Goal: Task Accomplishment & Management: Complete application form

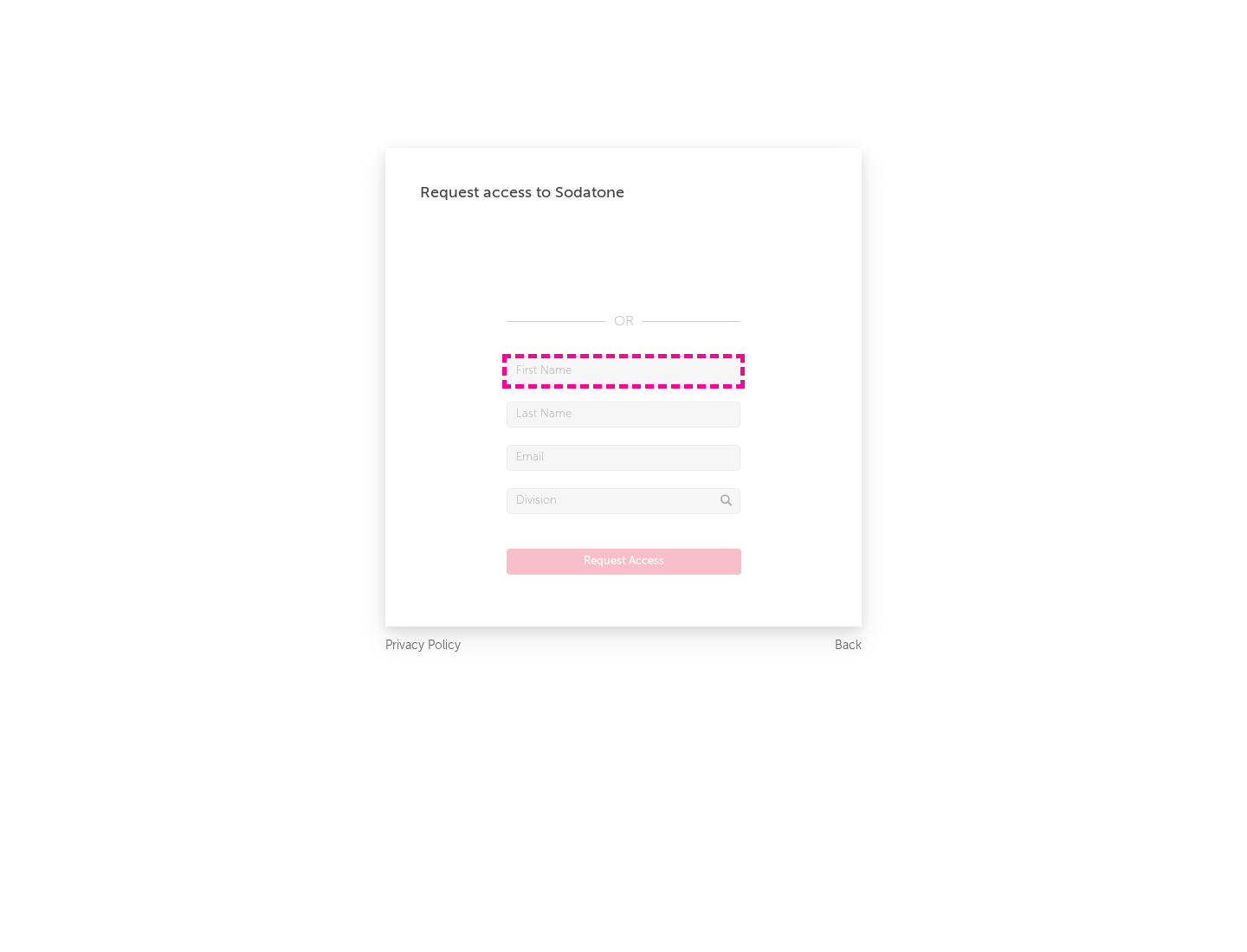
click at [623, 371] on input "text" at bounding box center [623, 371] width 234 height 26
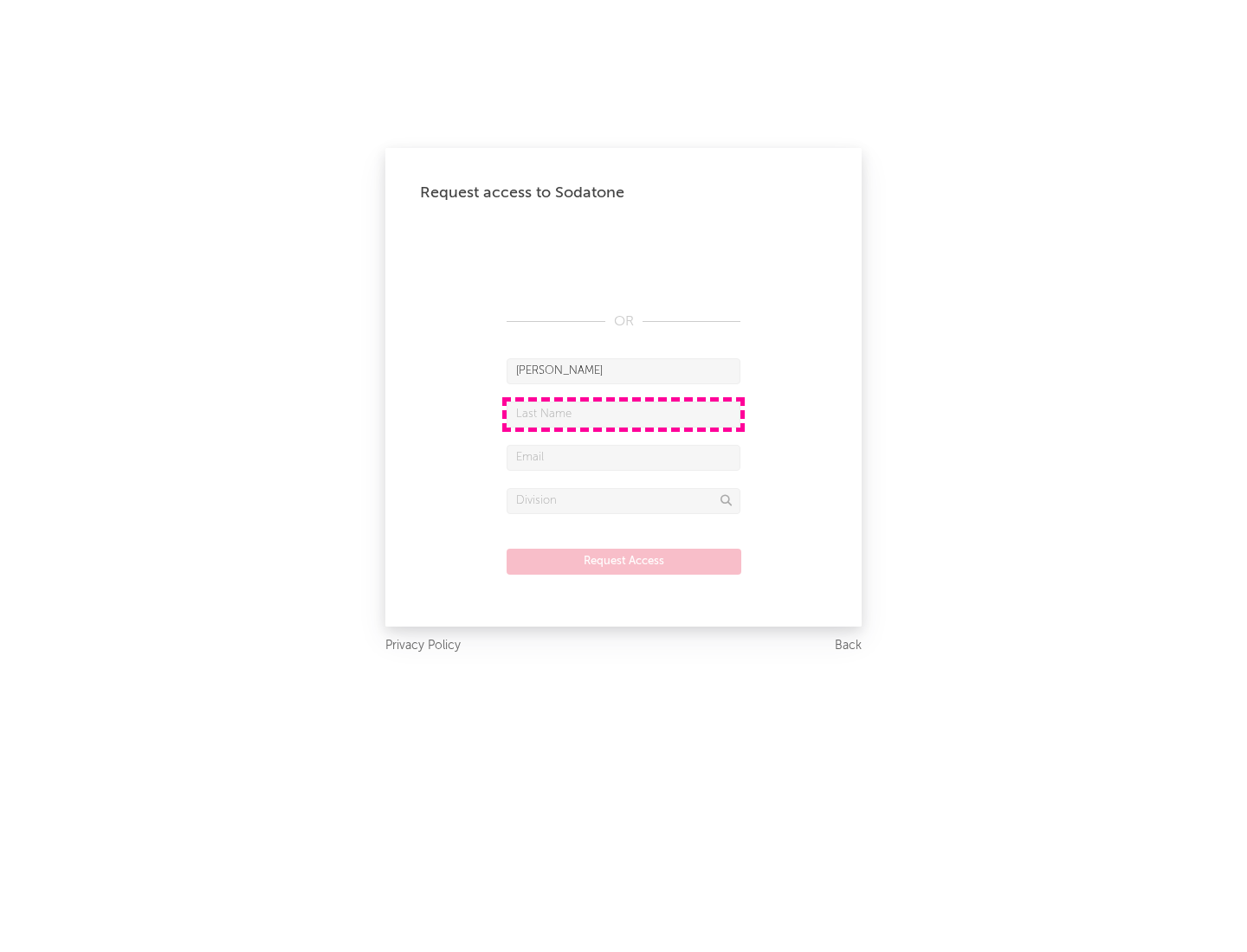
type input "[PERSON_NAME]"
click at [623, 413] on input "text" at bounding box center [623, 414] width 234 height 26
type input "[PERSON_NAME]"
click at [623, 457] on input "text" at bounding box center [623, 458] width 234 height 26
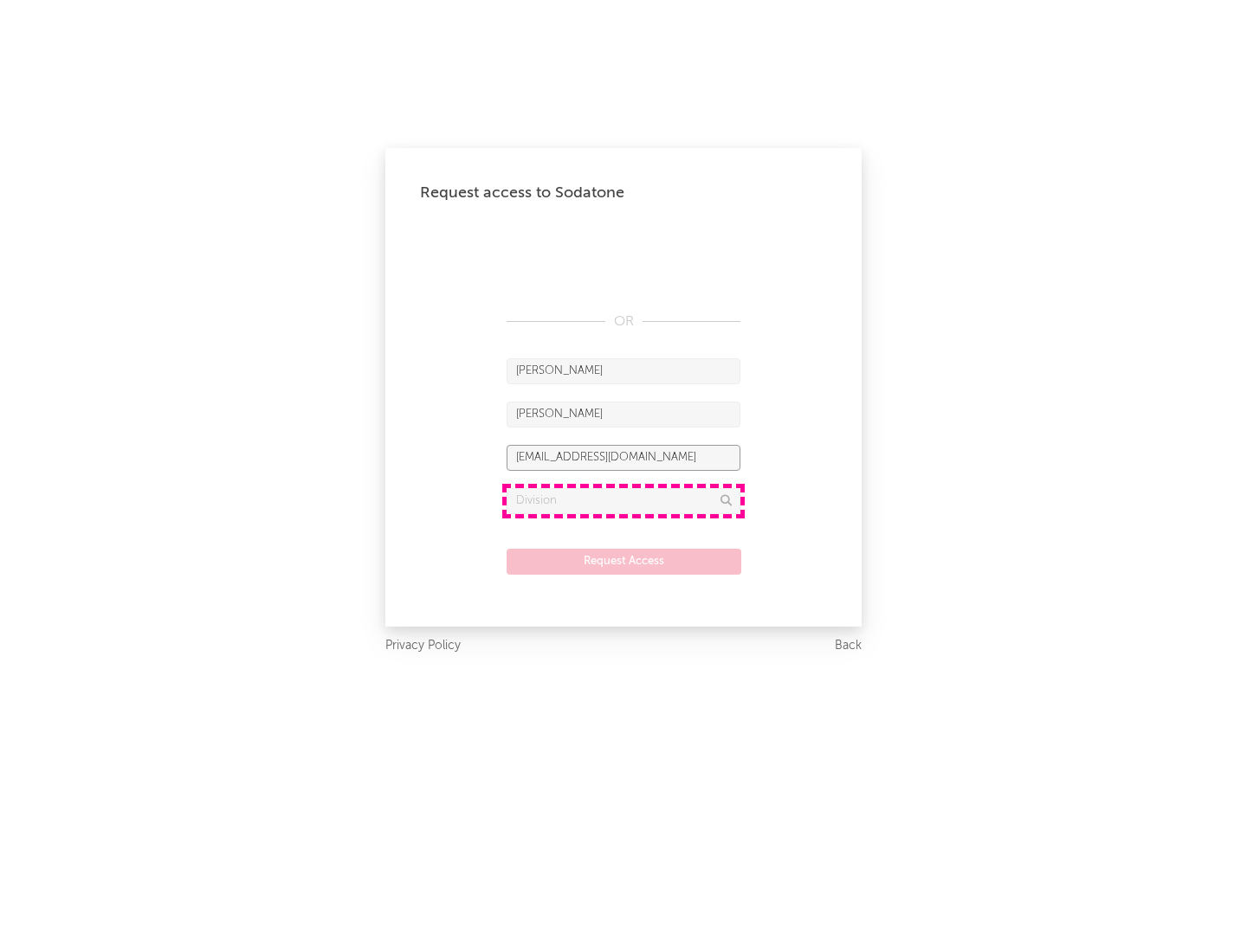
type input "[EMAIL_ADDRESS][DOMAIN_NAME]"
click at [623, 500] on input "text" at bounding box center [623, 501] width 234 height 26
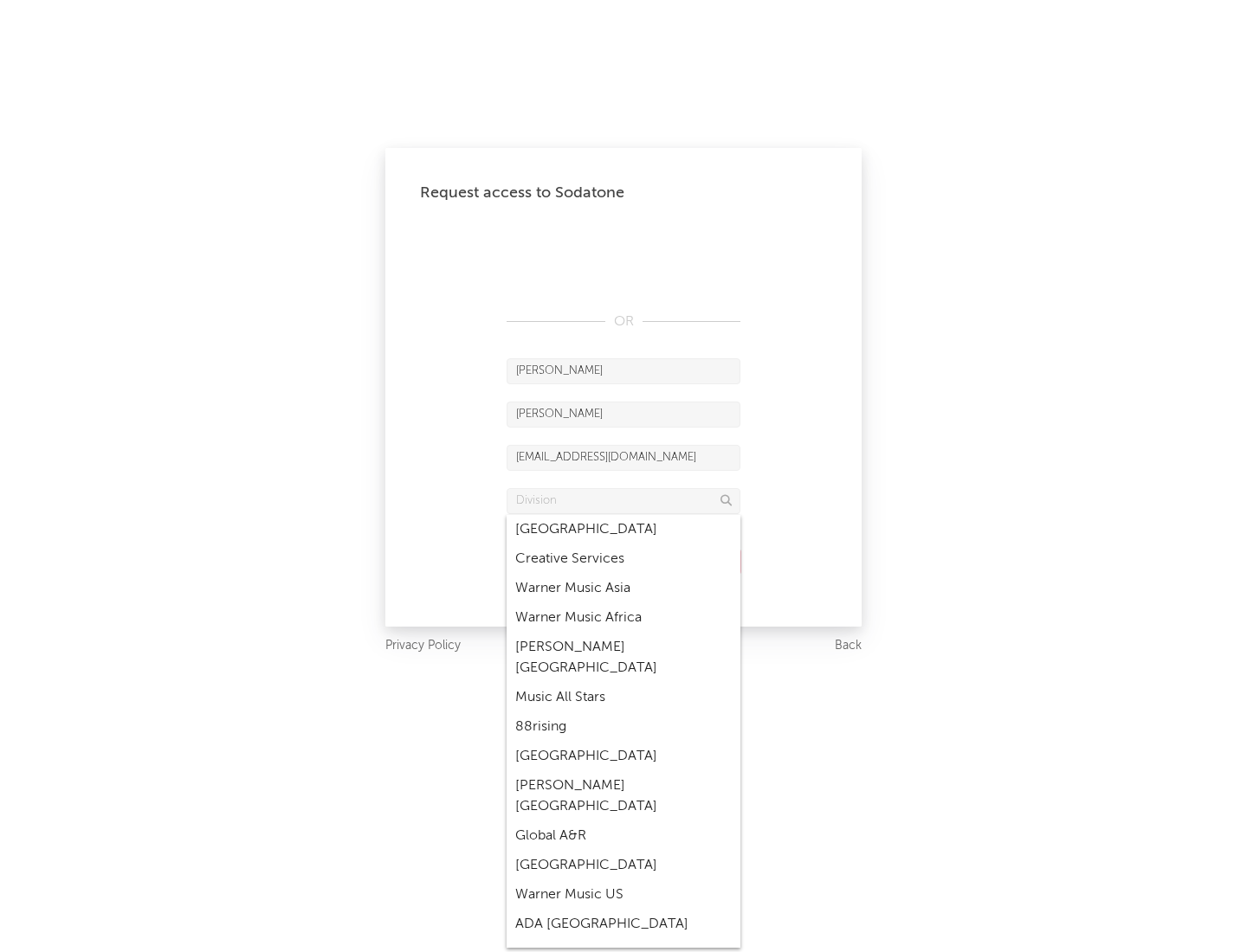
click at [623, 683] on div "Music All Stars" at bounding box center [623, 697] width 234 height 29
type input "Music All Stars"
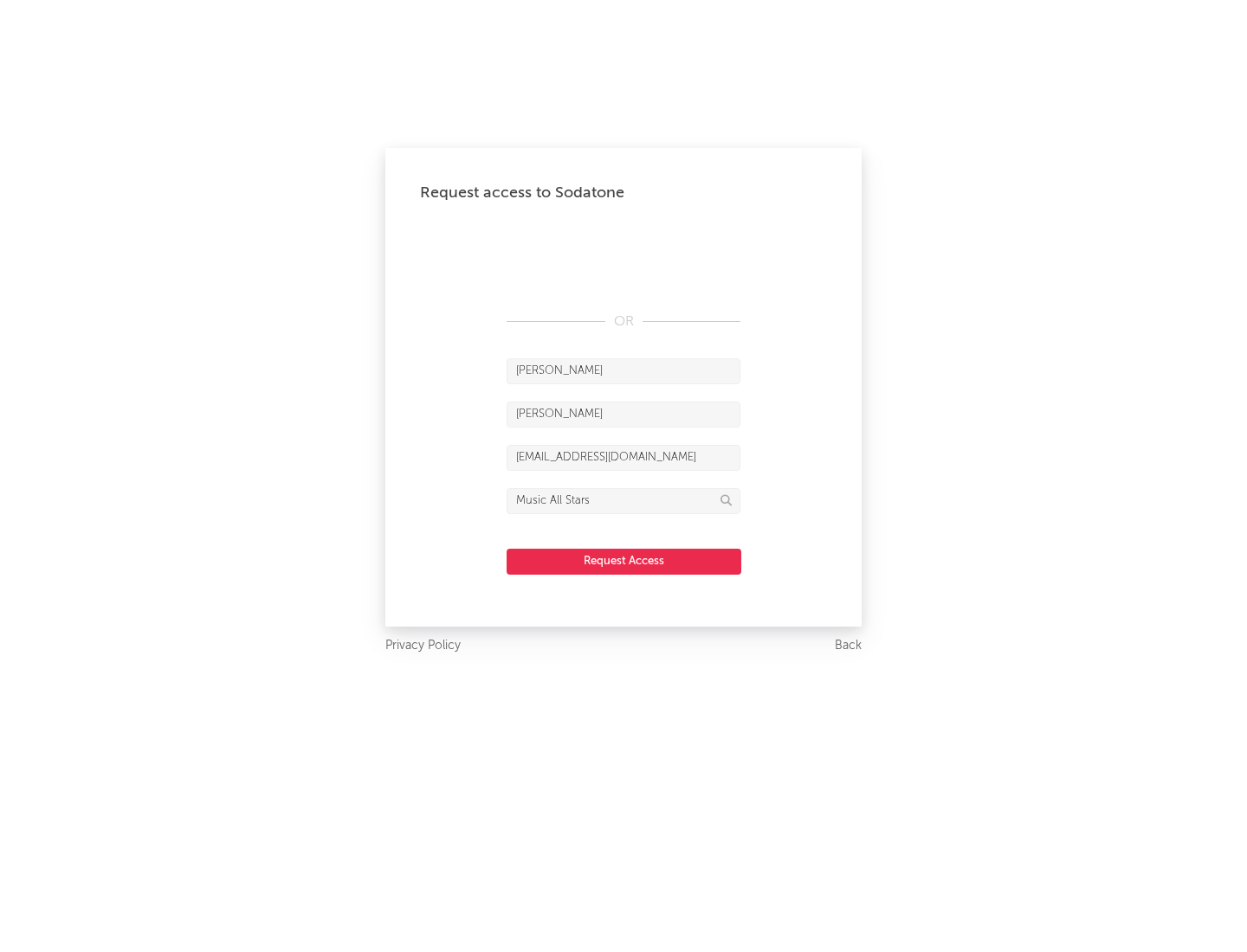
click at [623, 561] on button "Request Access" at bounding box center [623, 561] width 235 height 26
